Goal: Information Seeking & Learning: Learn about a topic

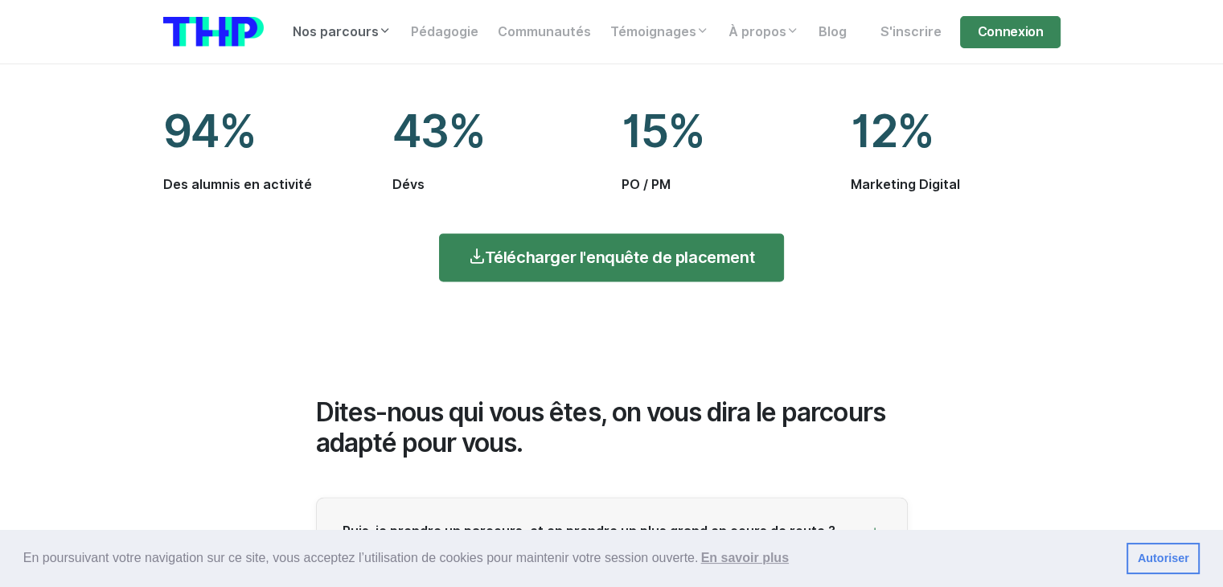
scroll to position [2333, 0]
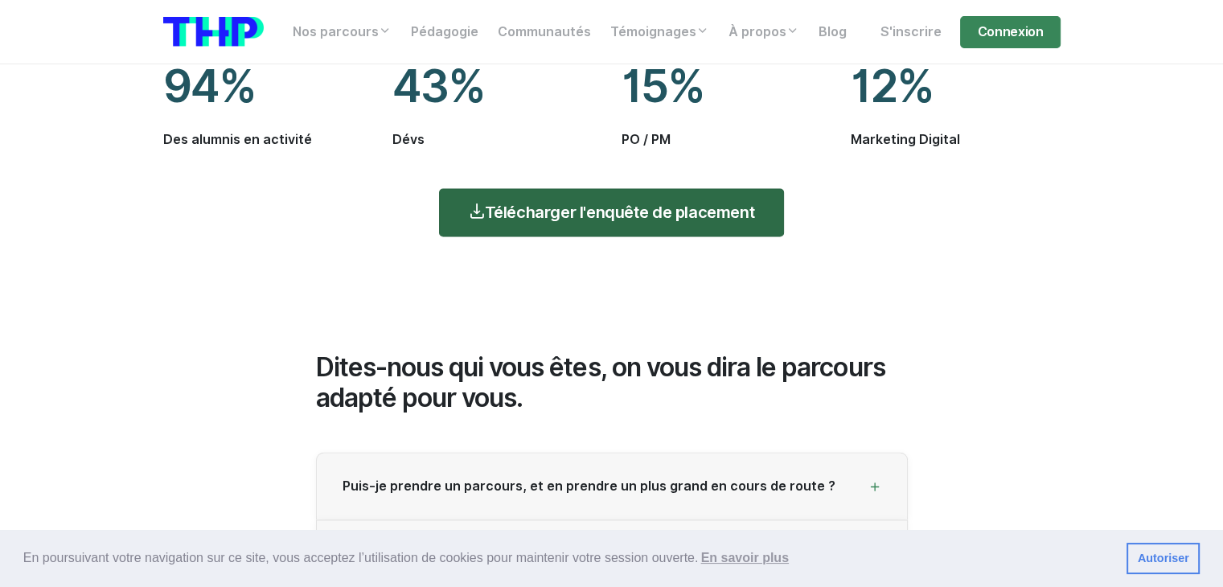
click at [545, 201] on link "Télécharger l'enquête de placement" at bounding box center [611, 212] width 345 height 48
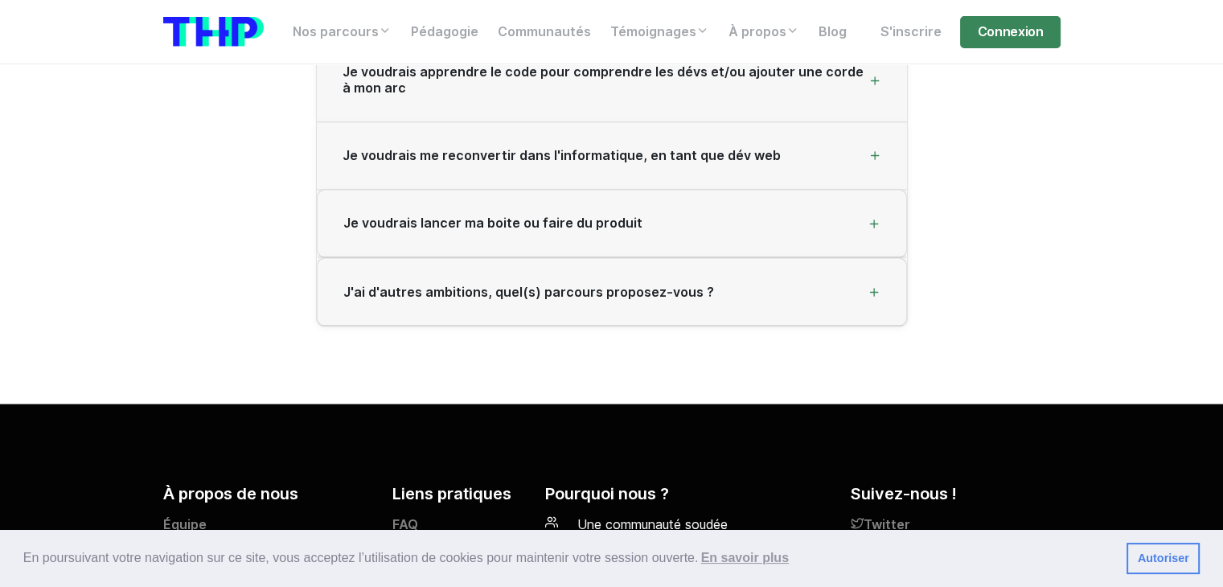
scroll to position [2815, 0]
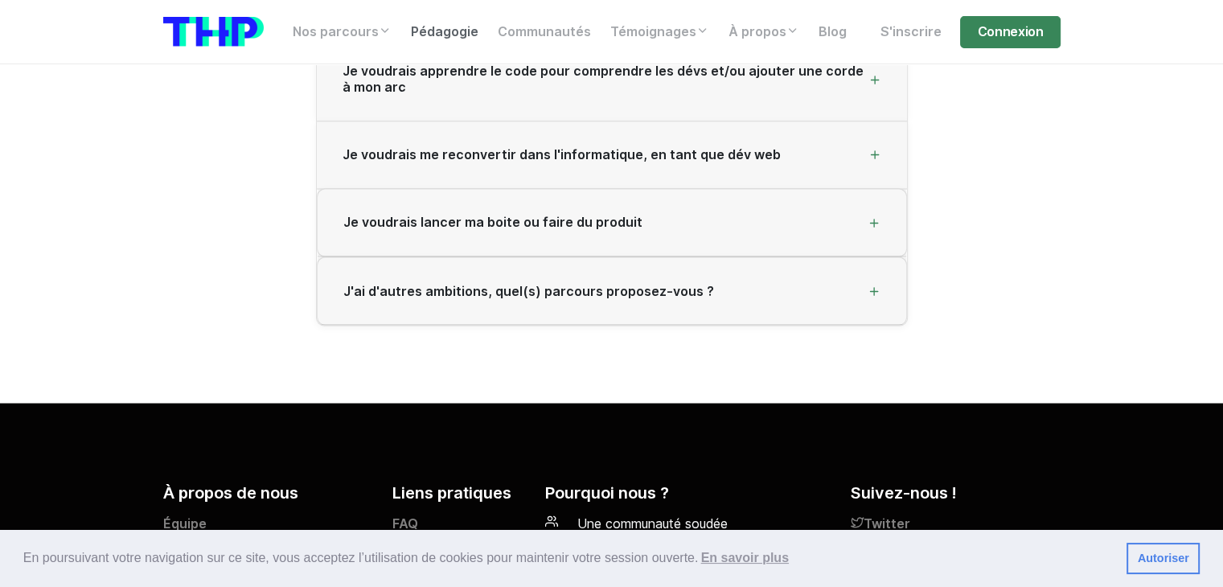
click at [438, 41] on link "Pédagogie" at bounding box center [444, 32] width 87 height 32
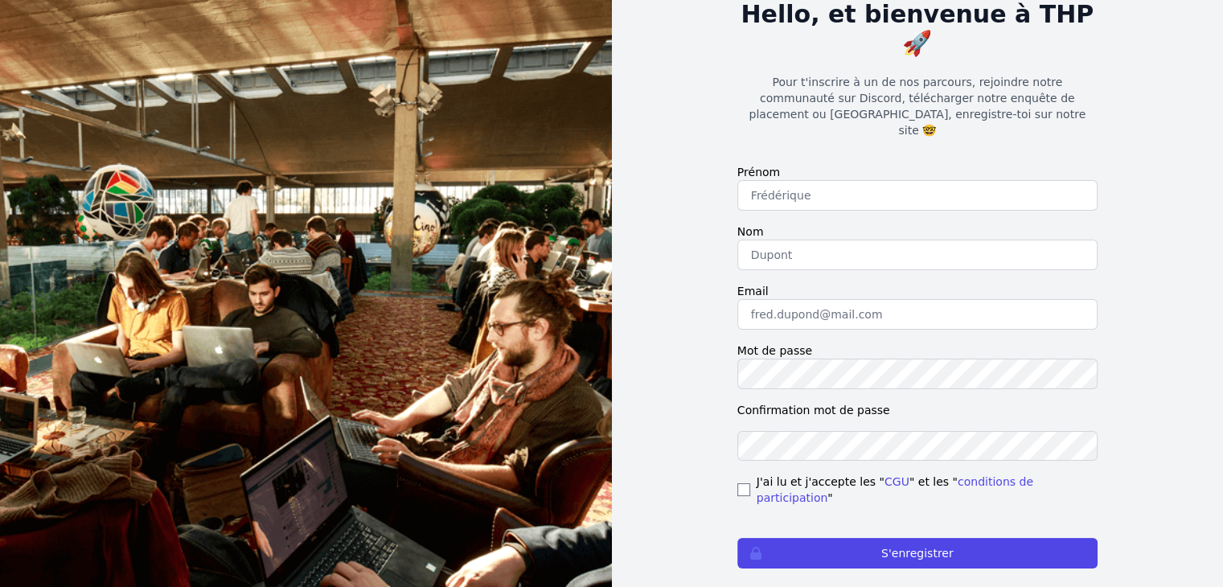
scroll to position [103, 0]
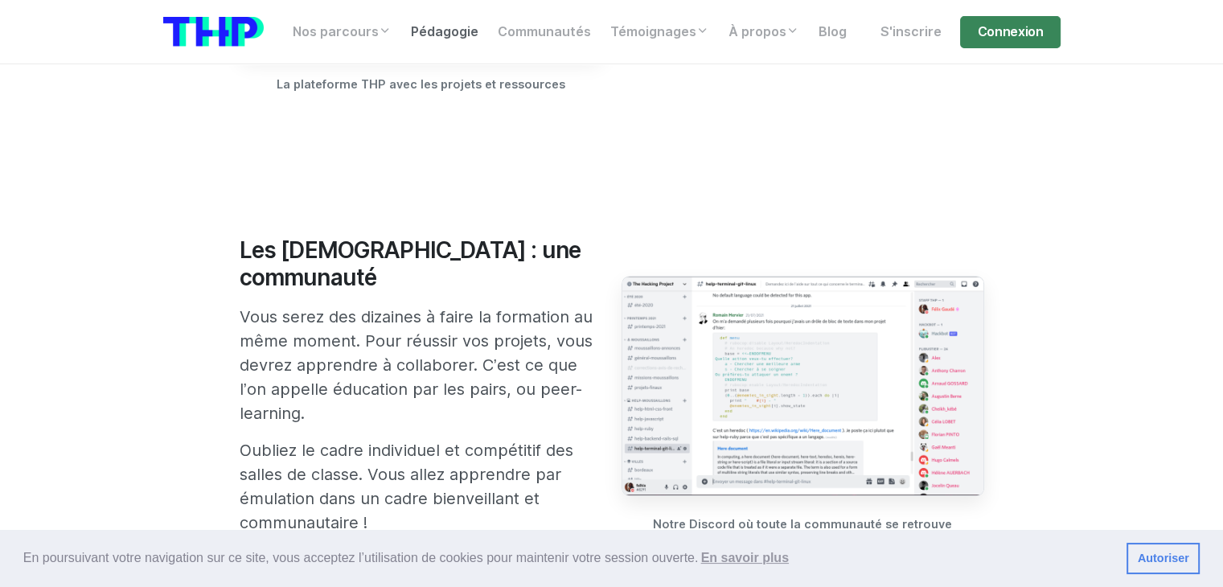
scroll to position [885, 0]
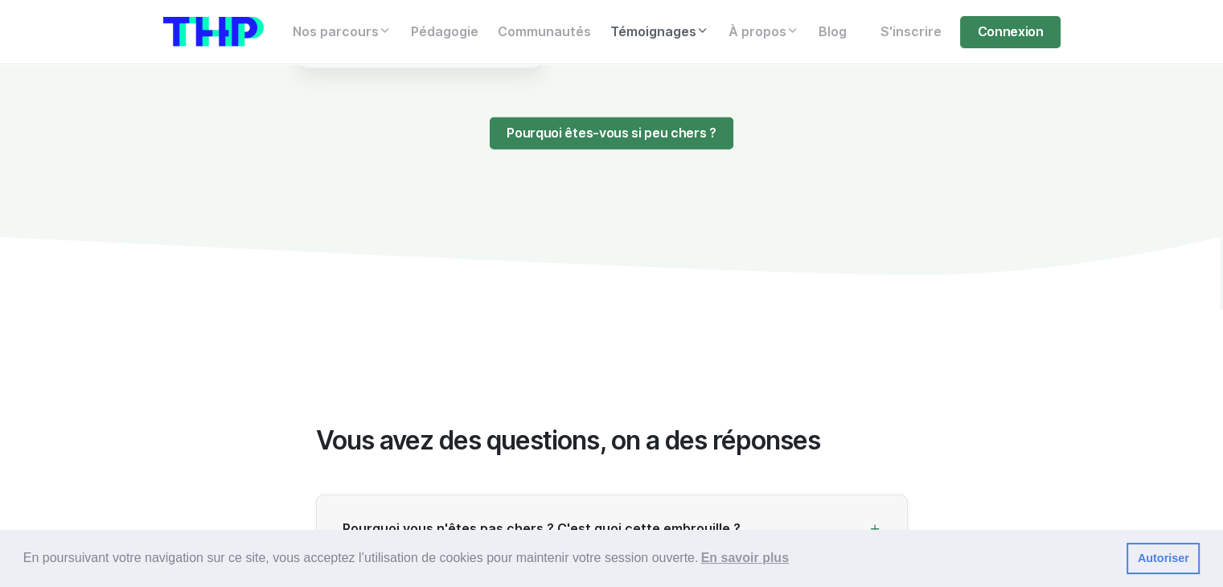
scroll to position [3700, 0]
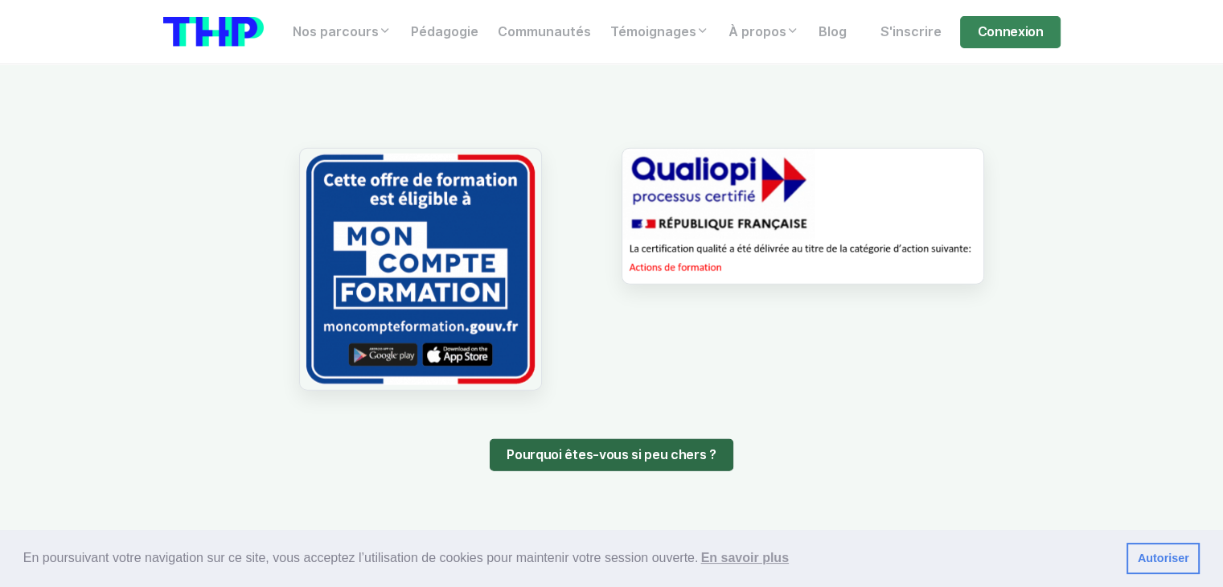
click at [693, 443] on link "Pourquoi êtes-vous si peu chers ?" at bounding box center [611, 455] width 243 height 32
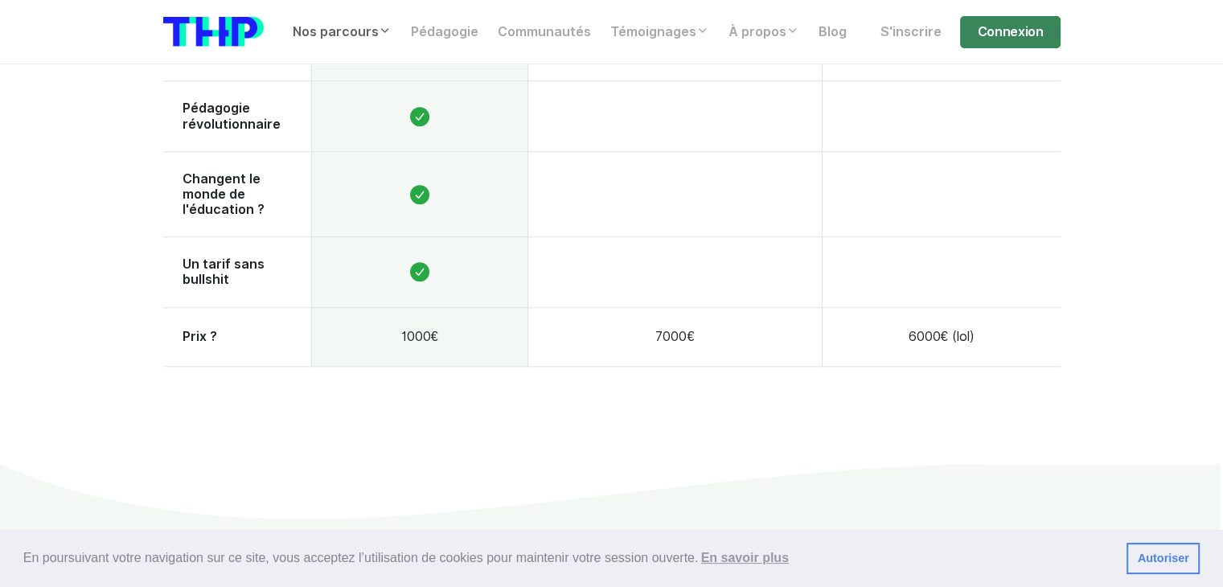
scroll to position [1528, 0]
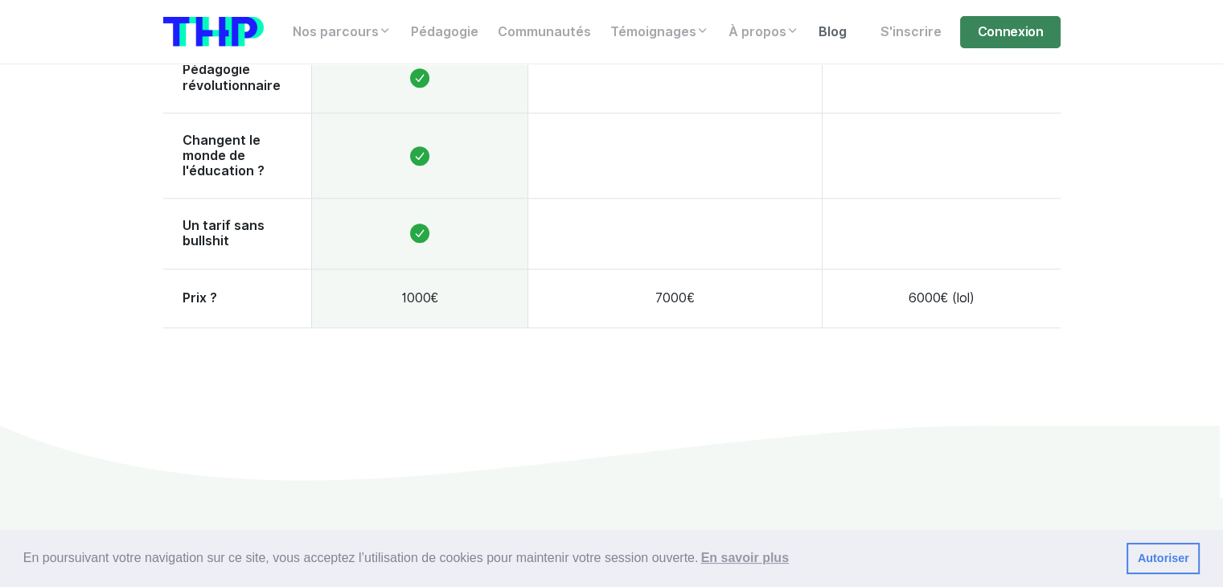
click at [820, 33] on link "Blog" at bounding box center [832, 32] width 47 height 32
